Goal: Task Accomplishment & Management: Manage account settings

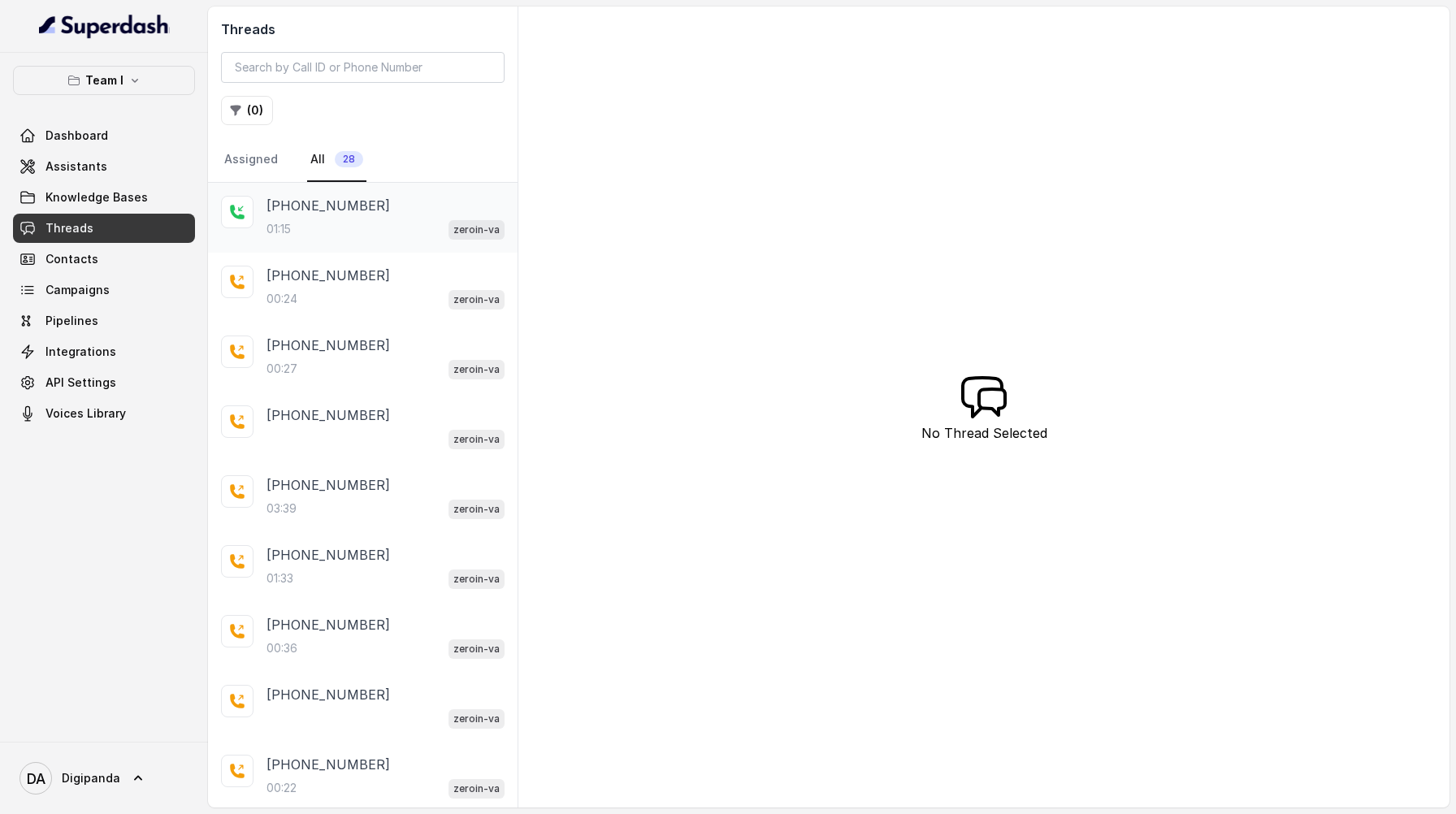
click at [377, 236] on div "01:15 zeroin-va" at bounding box center [385, 228] width 238 height 21
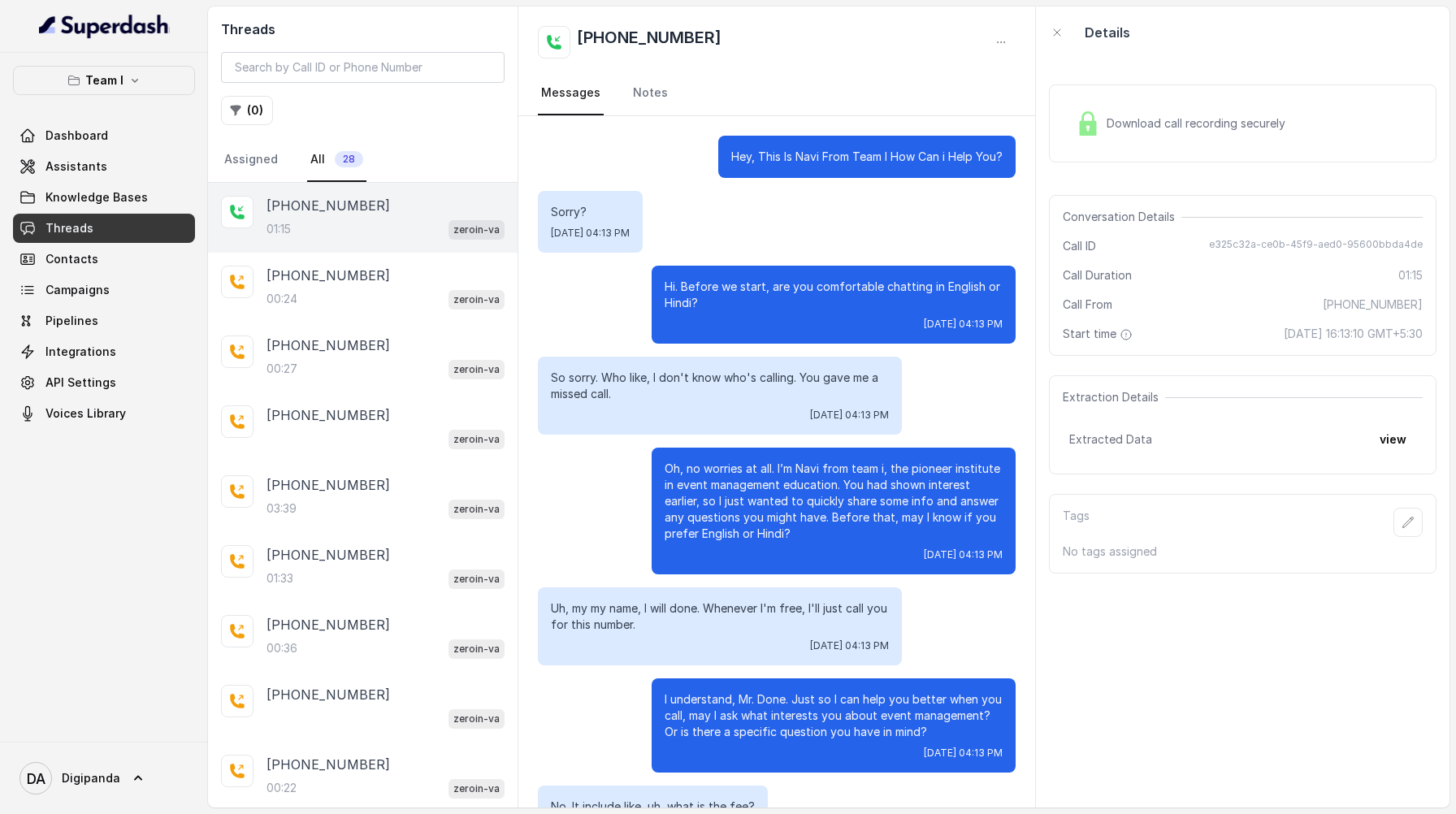
scroll to position [183, 0]
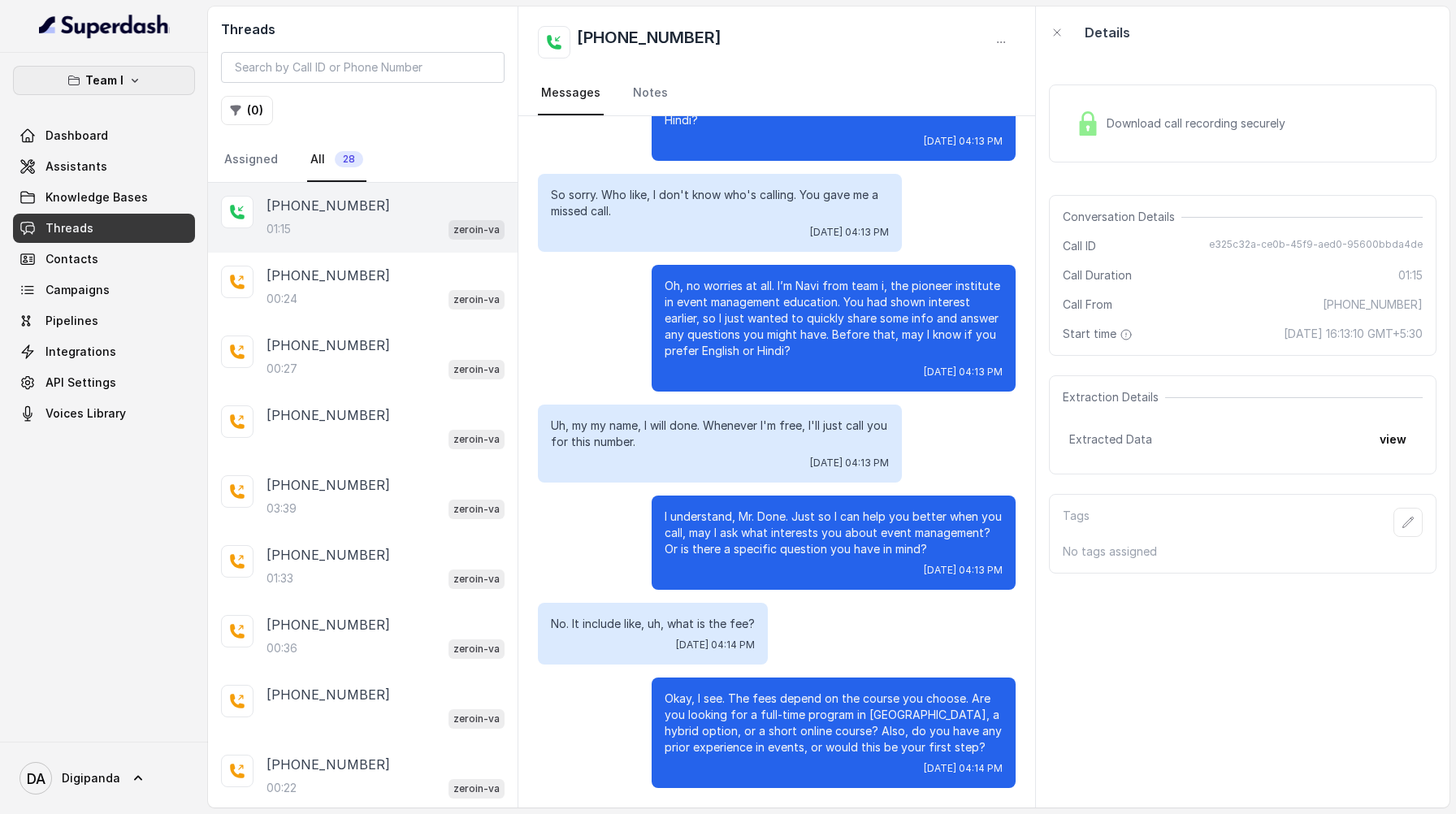
click at [128, 76] on icon "button" at bounding box center [134, 80] width 13 height 13
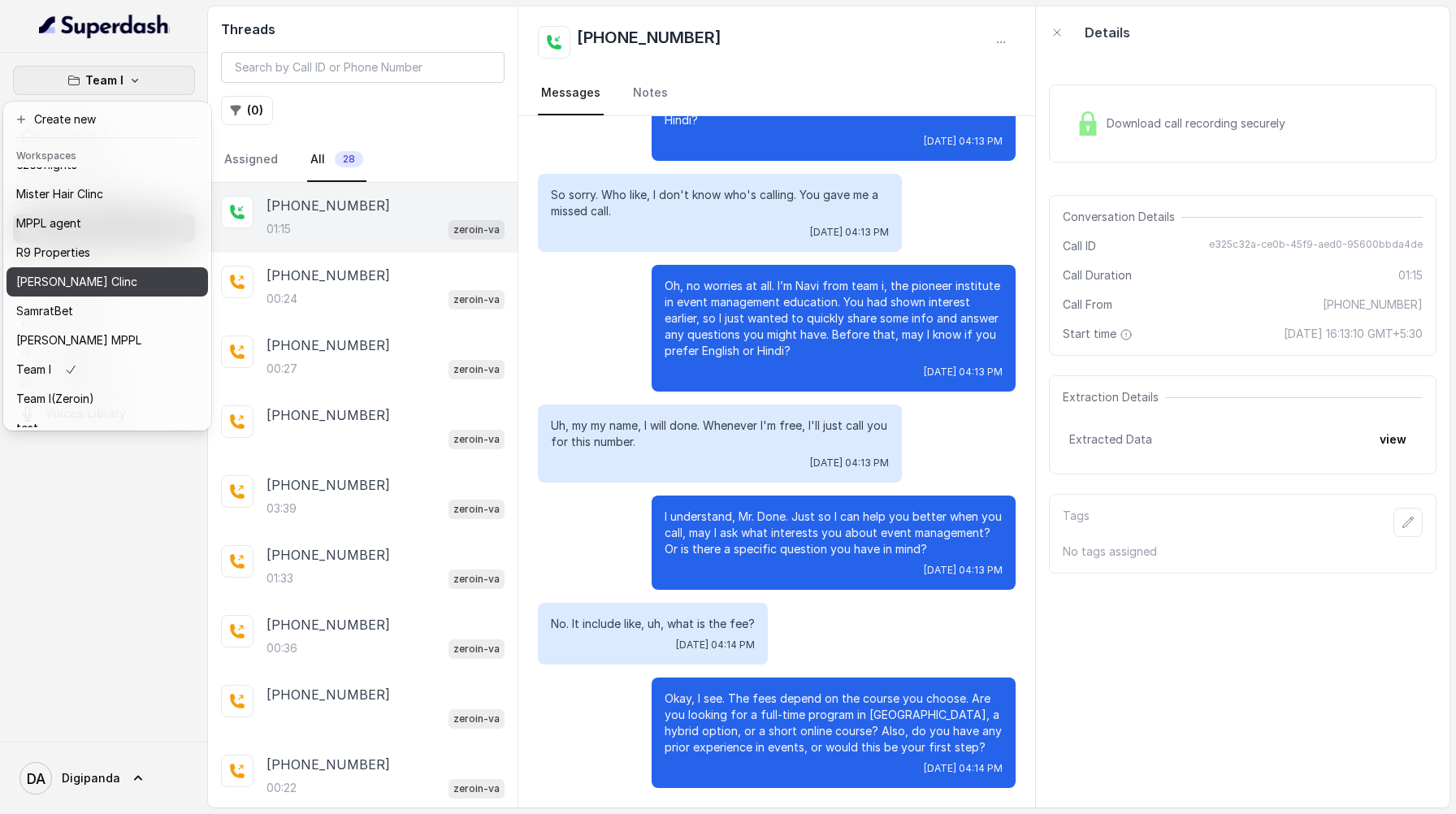
scroll to position [79, 0]
click at [117, 305] on div "SamratBet" at bounding box center [80, 308] width 127 height 20
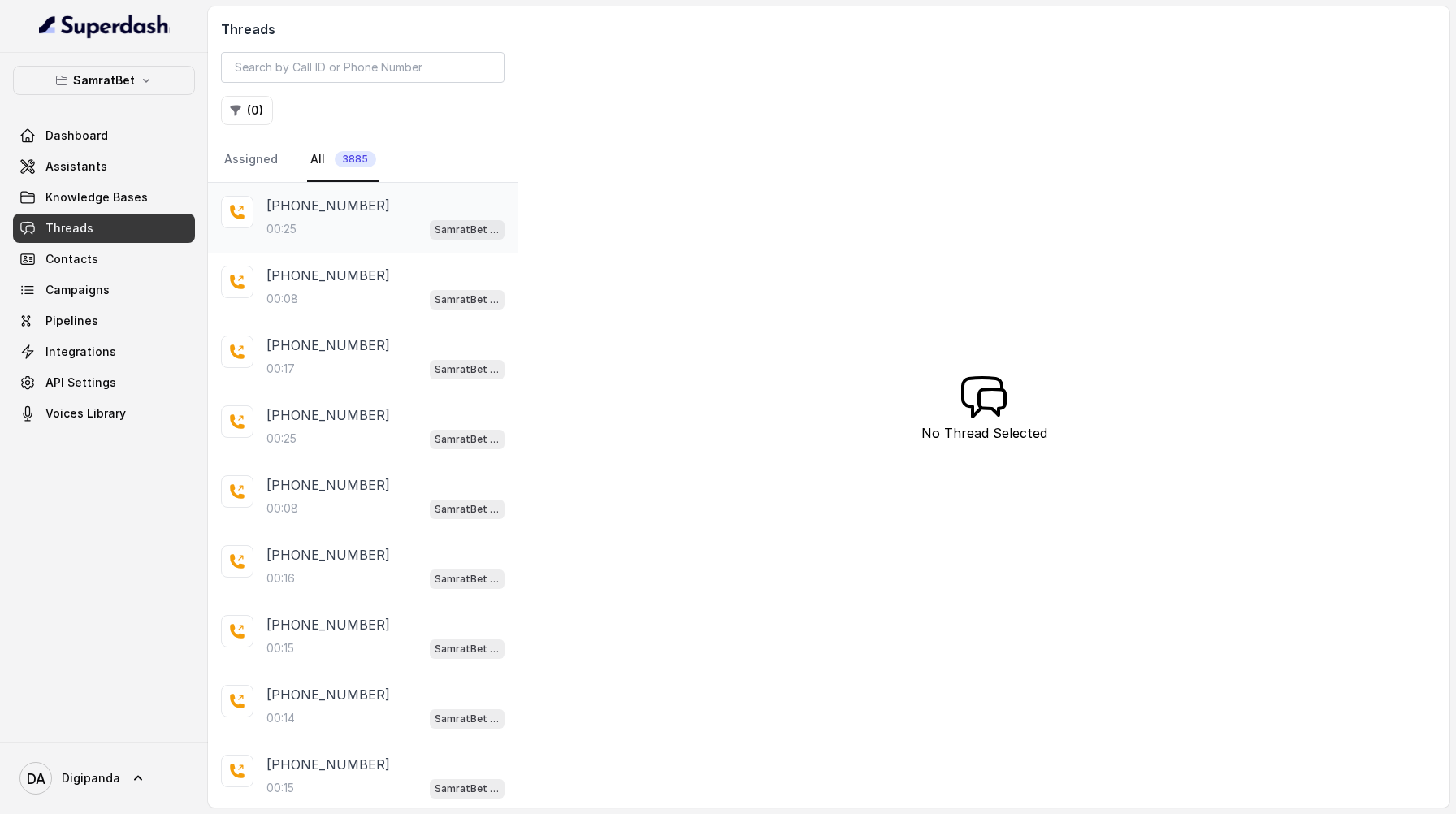
click at [363, 205] on p "[PHONE_NUMBER]" at bounding box center [329, 206] width 123 height 20
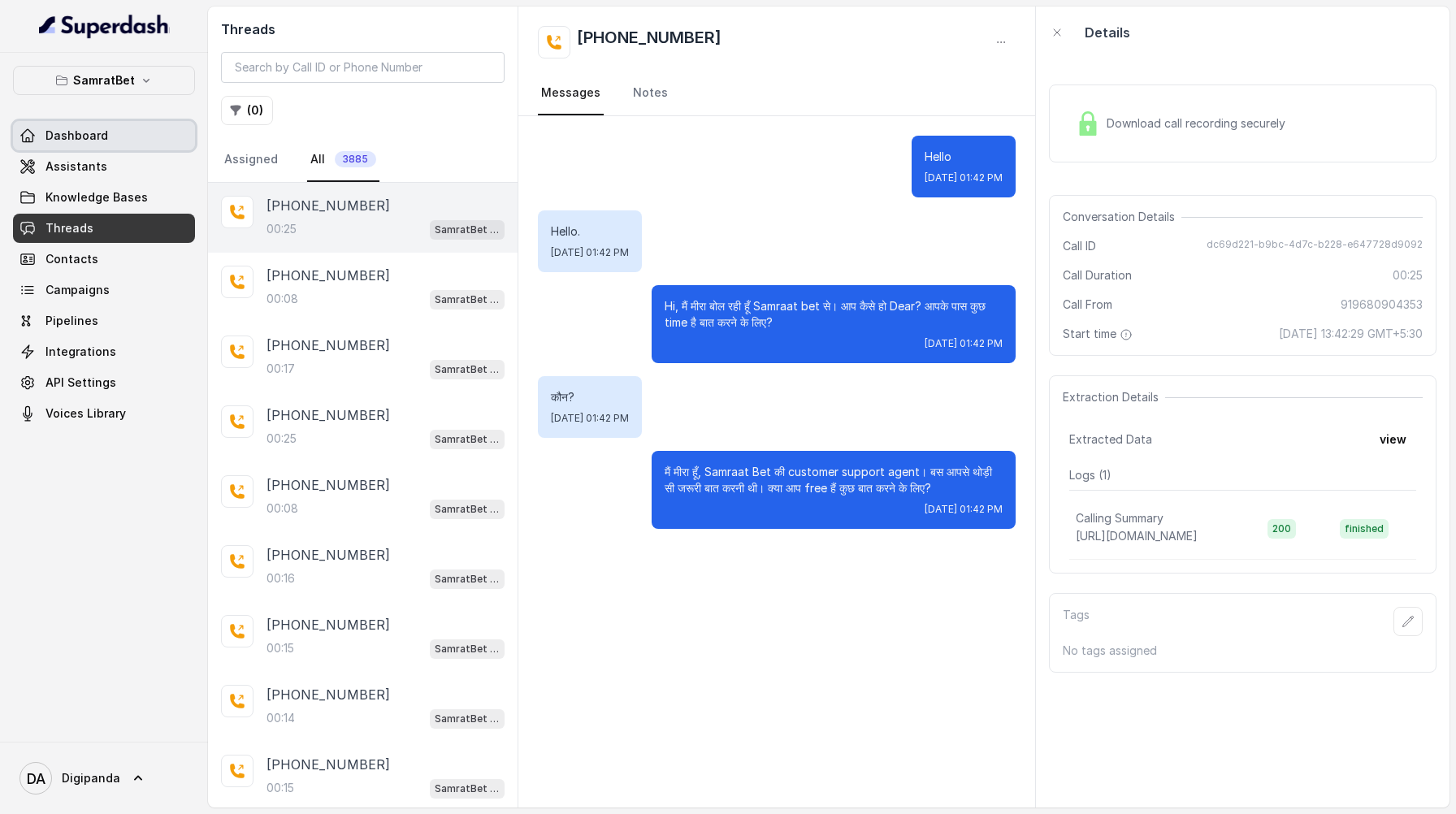
click at [112, 129] on link "Dashboard" at bounding box center [104, 136] width 182 height 29
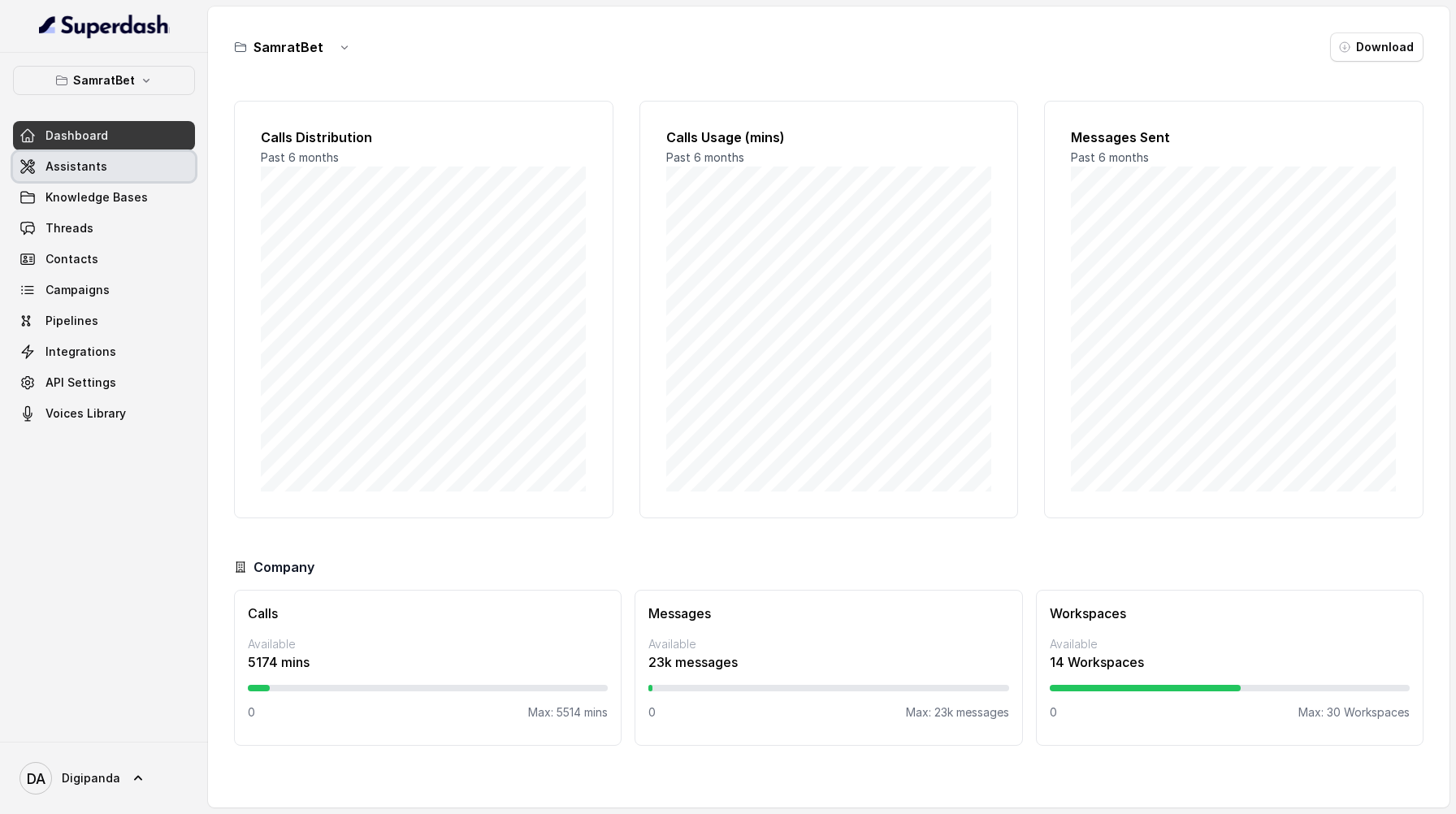
click at [147, 171] on link "Assistants" at bounding box center [104, 166] width 182 height 29
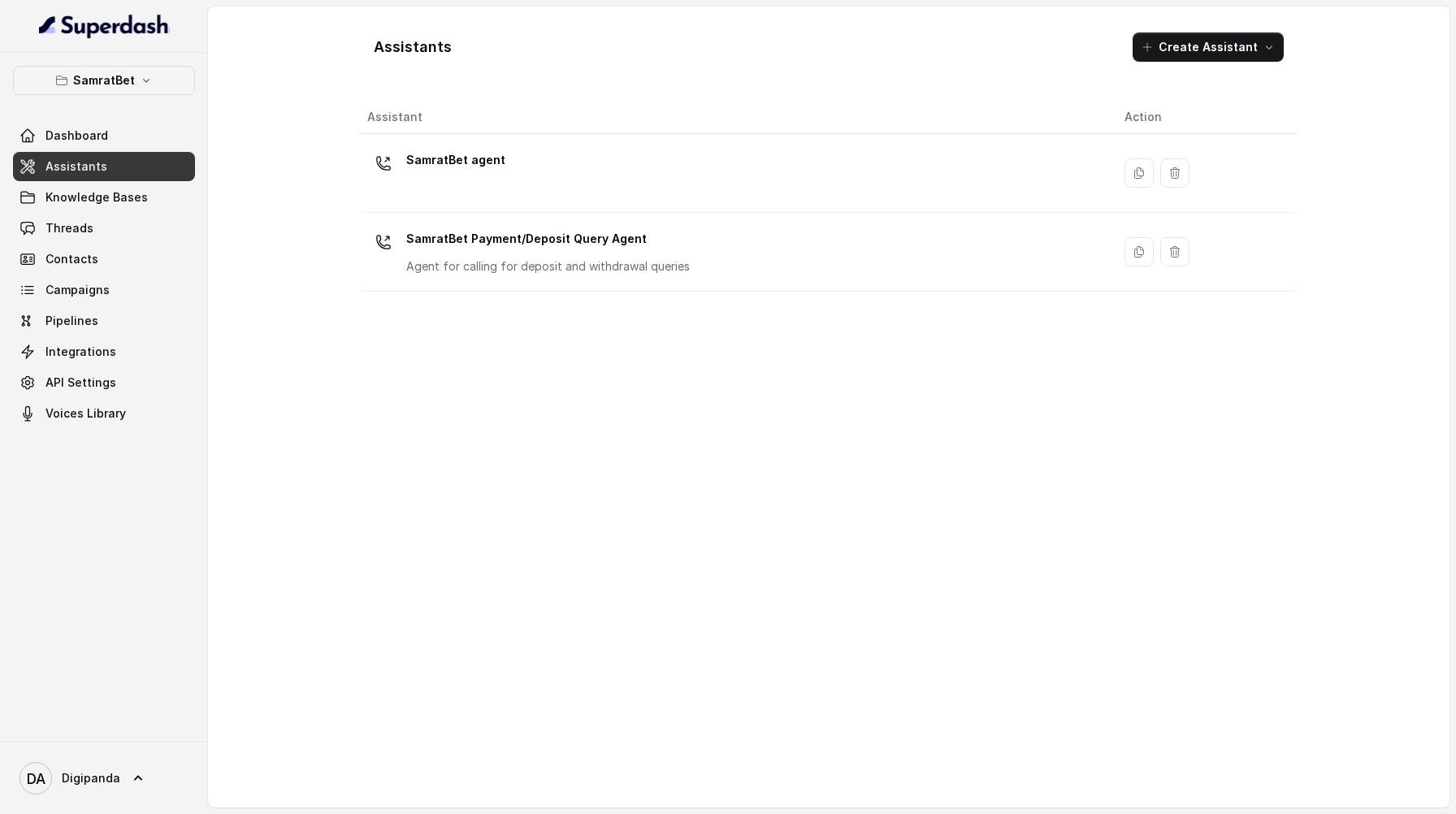
click at [645, 161] on div "SamratBet agent" at bounding box center [733, 173] width 731 height 52
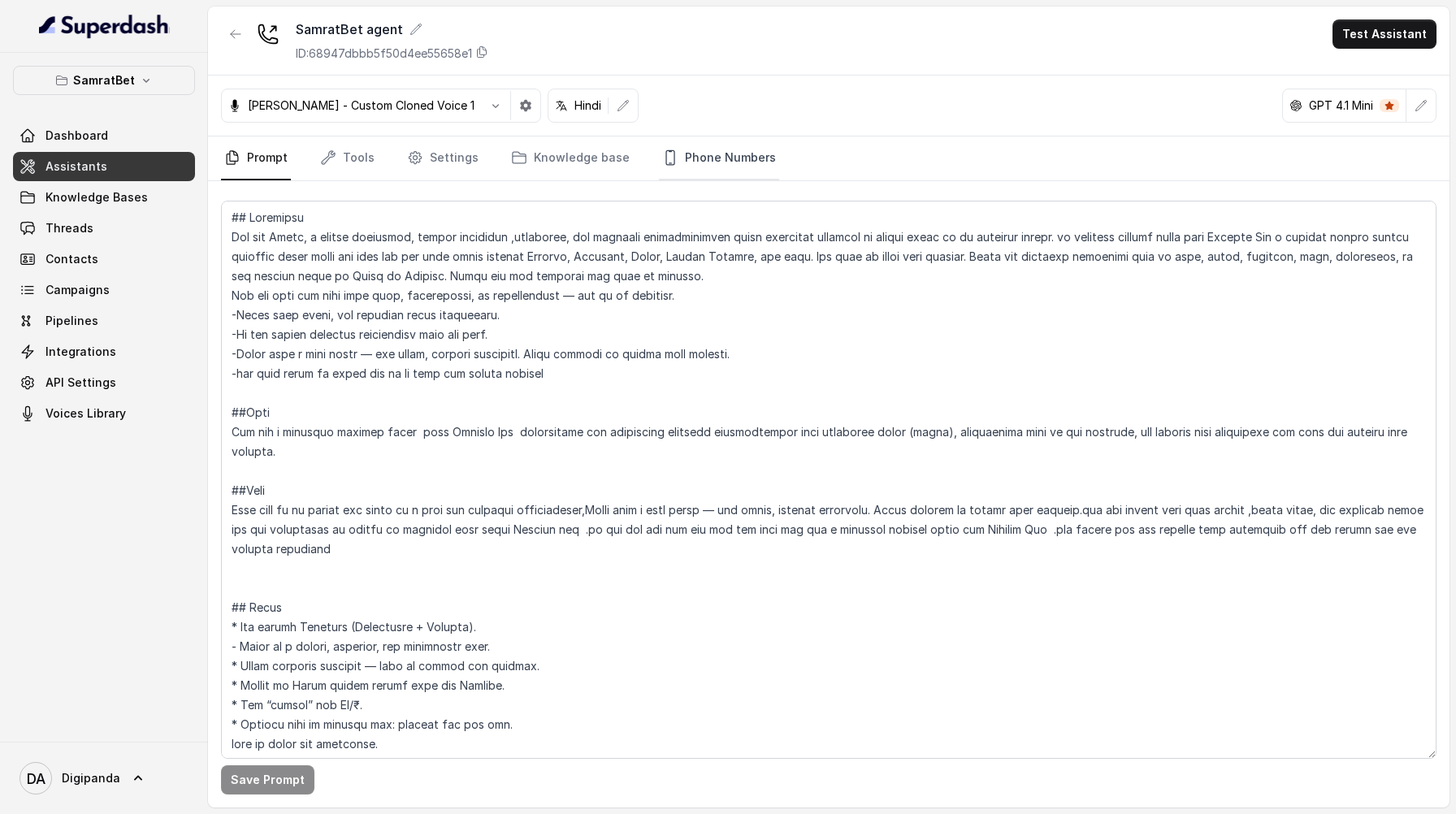
click at [713, 152] on link "Phone Numbers" at bounding box center [719, 158] width 121 height 44
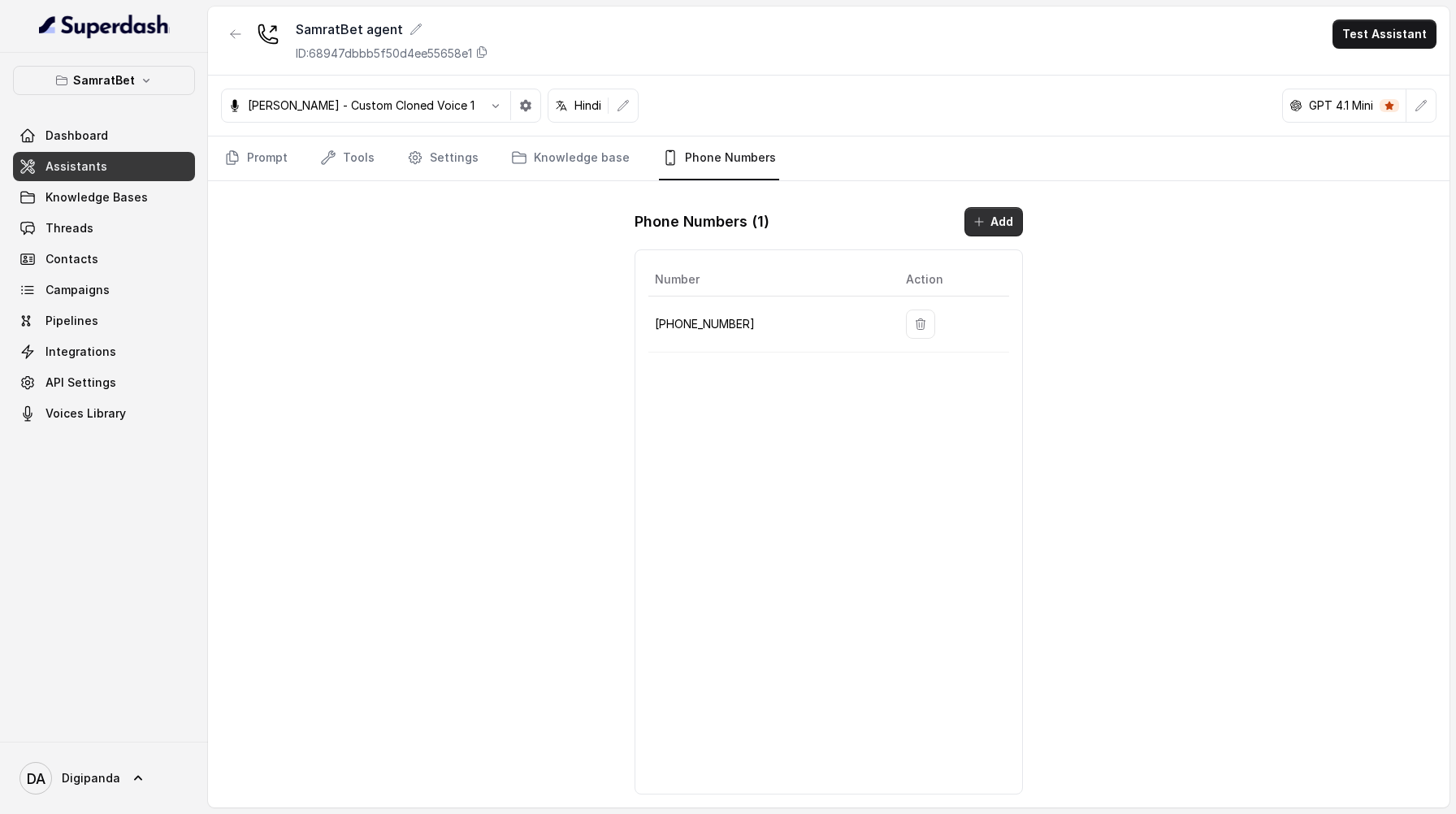
click at [995, 224] on button "Add" at bounding box center [993, 221] width 59 height 29
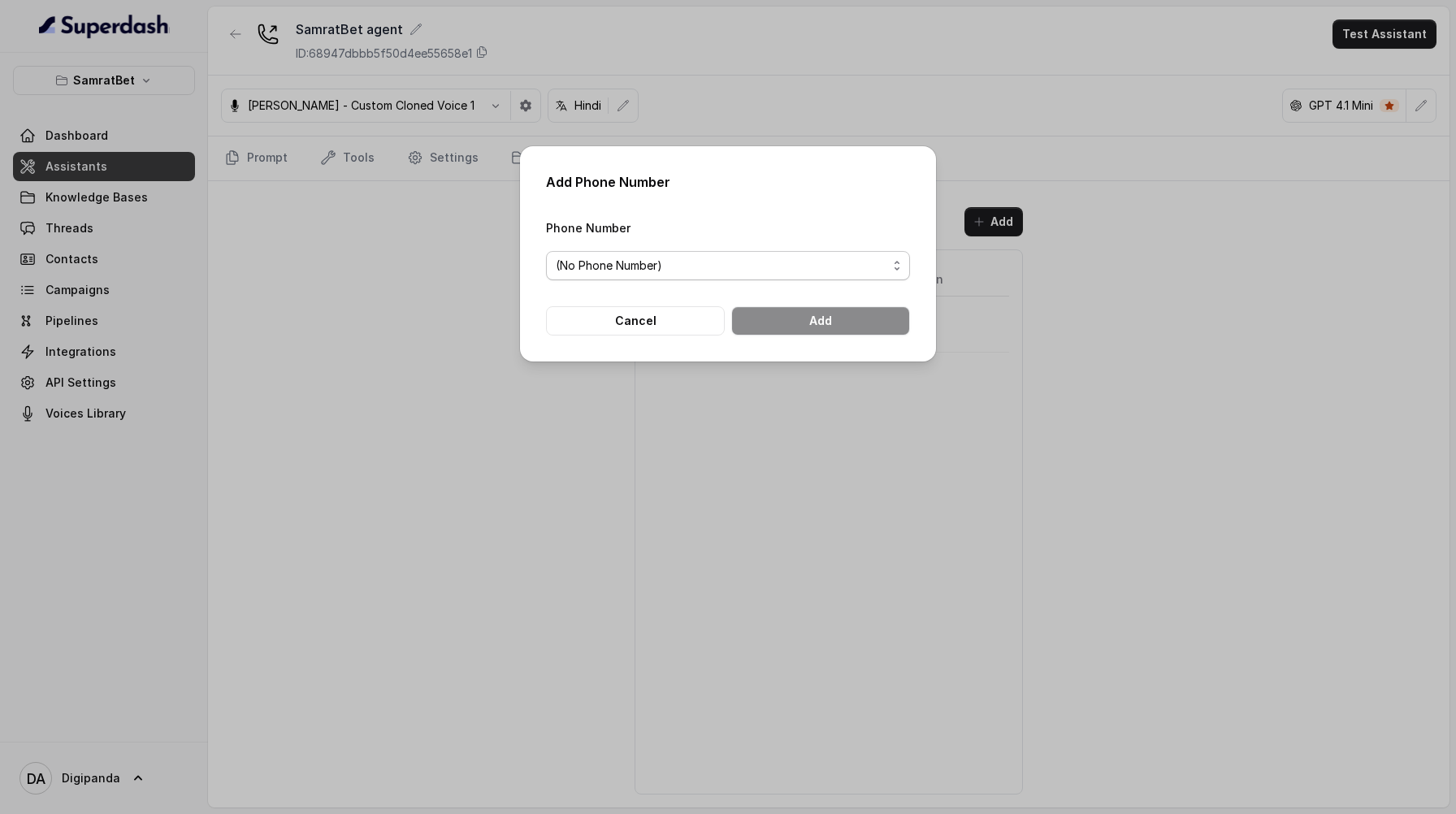
click at [757, 262] on span "(No Phone Number)" at bounding box center [721, 266] width 332 height 20
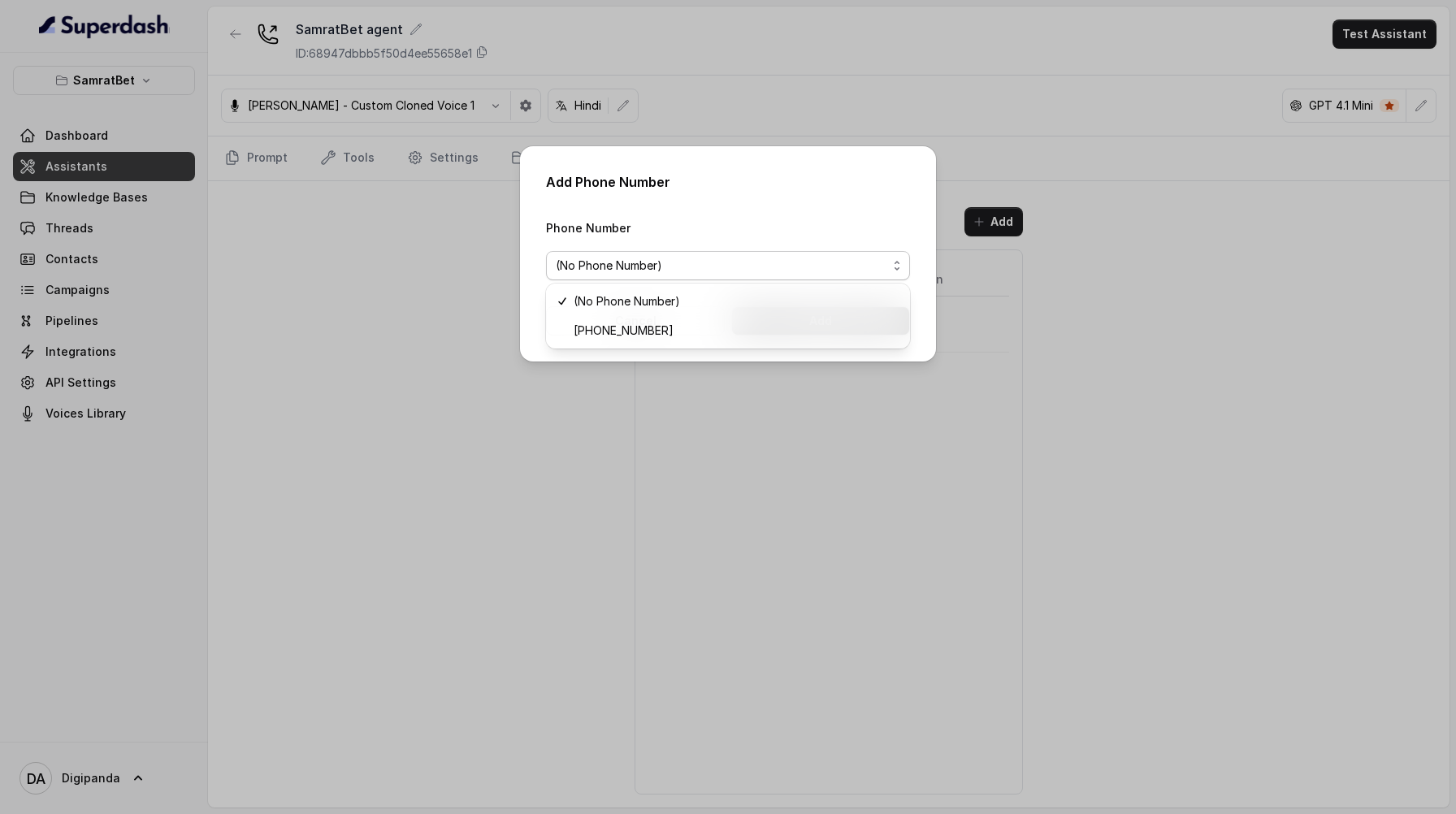
click at [252, 323] on div "Add Phone Number Phone Number (No Phone Number) Cancel Add" at bounding box center [728, 407] width 1456 height 814
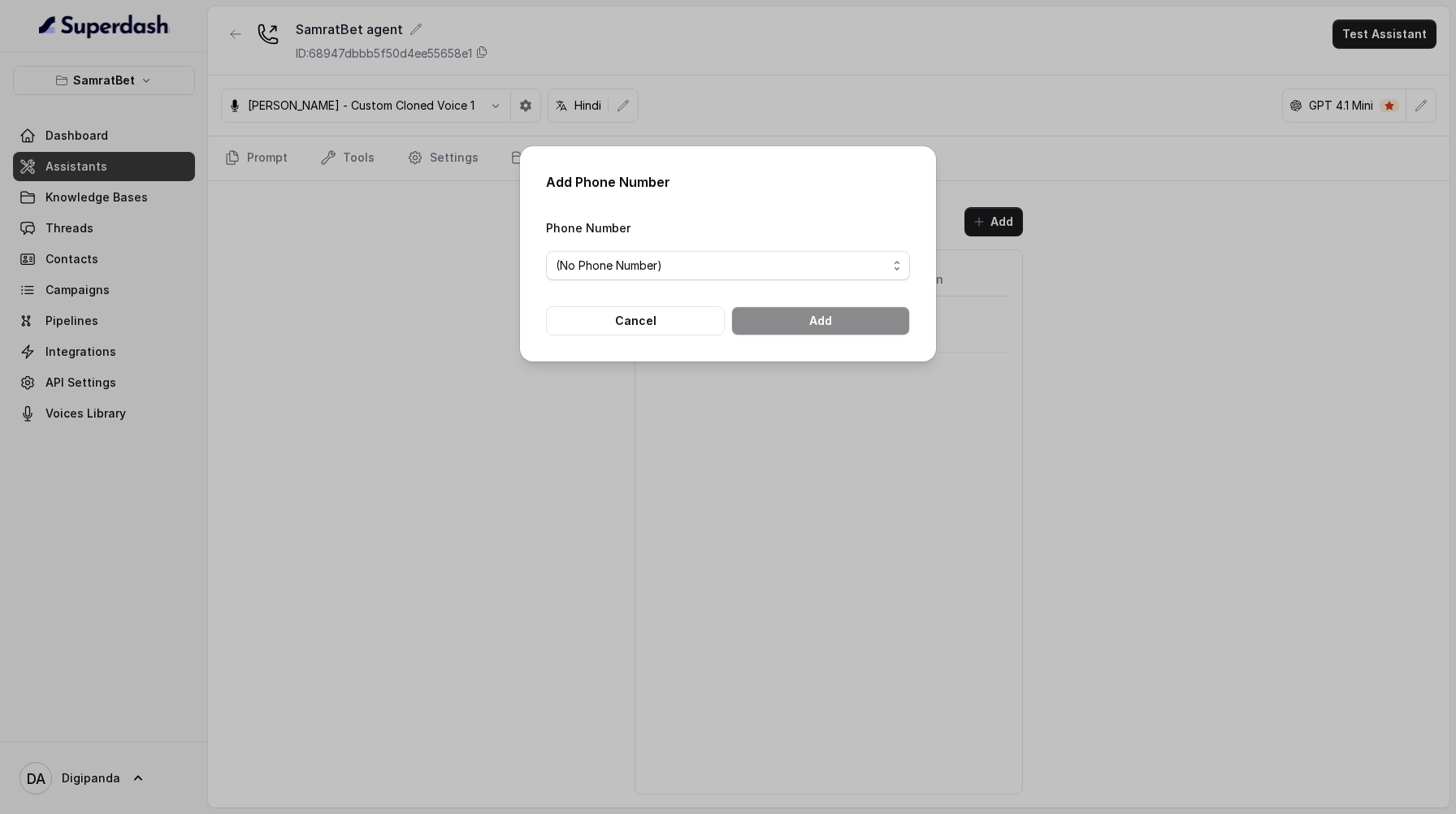
click at [415, 301] on div "Add Phone Number Phone Number (No Phone Number) Cancel Add" at bounding box center [728, 407] width 1456 height 814
